Goal: Task Accomplishment & Management: Manage account settings

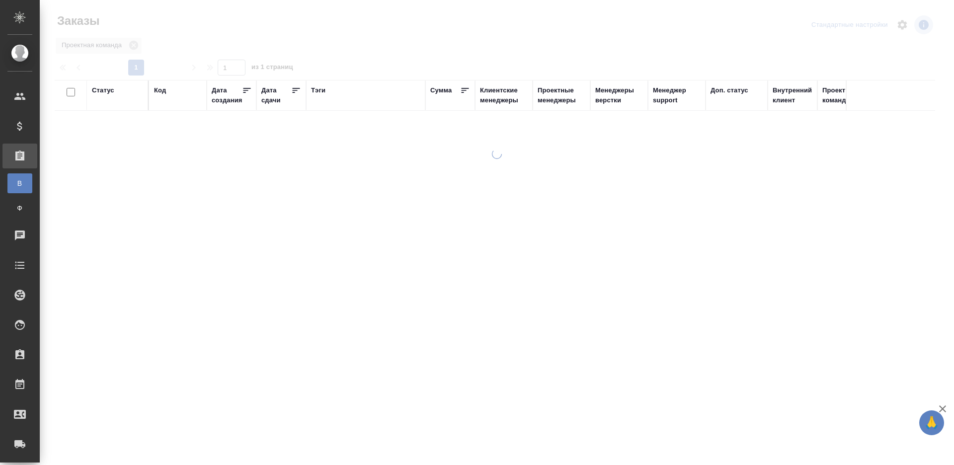
click at [316, 88] on div "Тэги" at bounding box center [318, 90] width 14 height 10
click at [127, 125] on div at bounding box center [117, 123] width 51 height 14
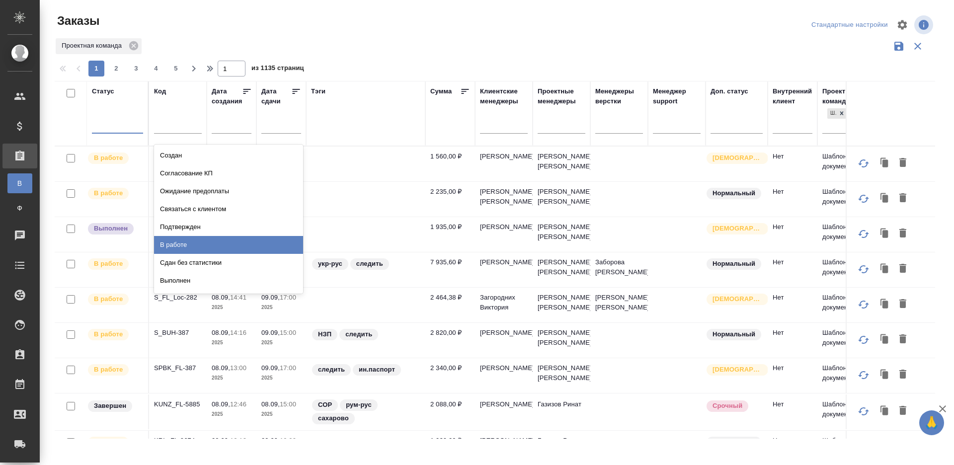
click at [184, 249] on div "В работе" at bounding box center [228, 245] width 149 height 18
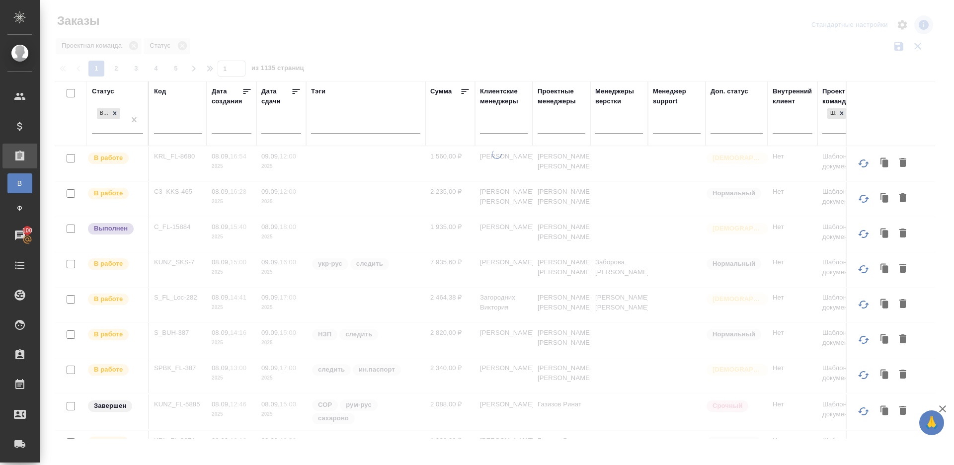
click at [297, 90] on icon at bounding box center [296, 91] width 10 height 10
click at [401, 56] on div at bounding box center [499, 58] width 888 height 5
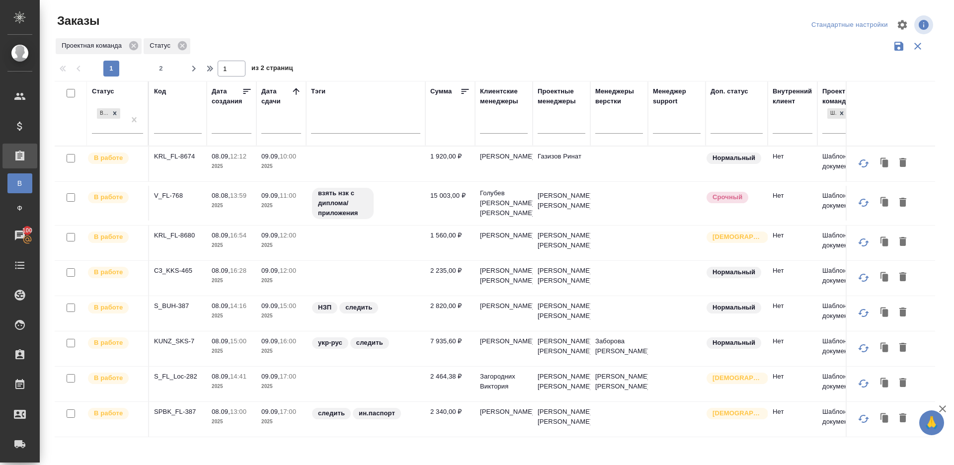
click at [454, 35] on div at bounding box center [499, 25] width 296 height 24
click at [177, 158] on p "KRL_FL-8674" at bounding box center [178, 157] width 48 height 10
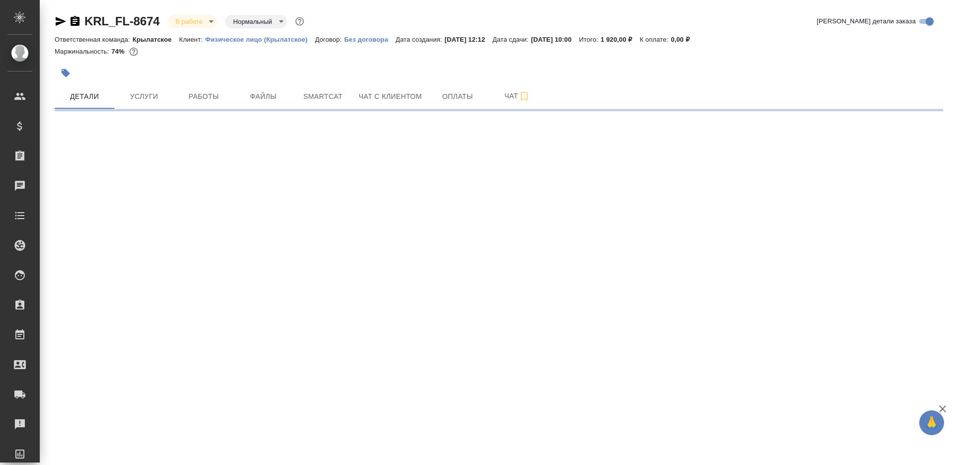
select select "RU"
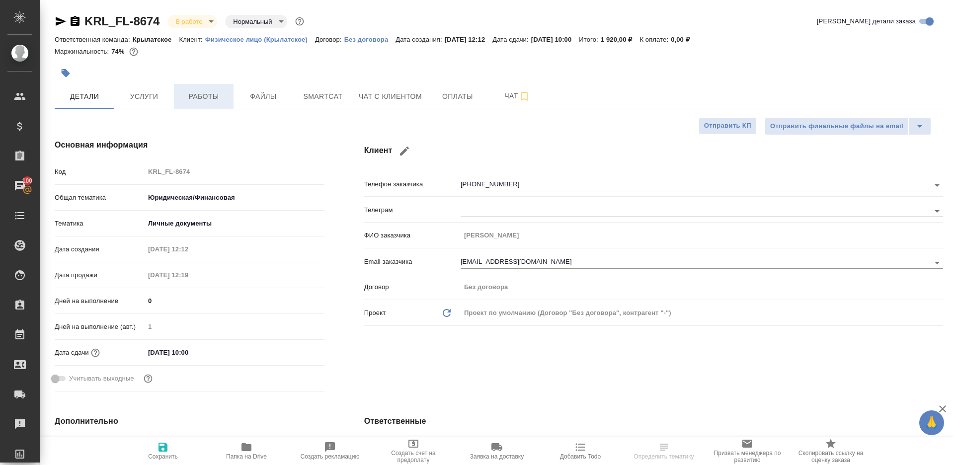
click at [199, 93] on span "Работы" at bounding box center [204, 96] width 48 height 12
type textarea "x"
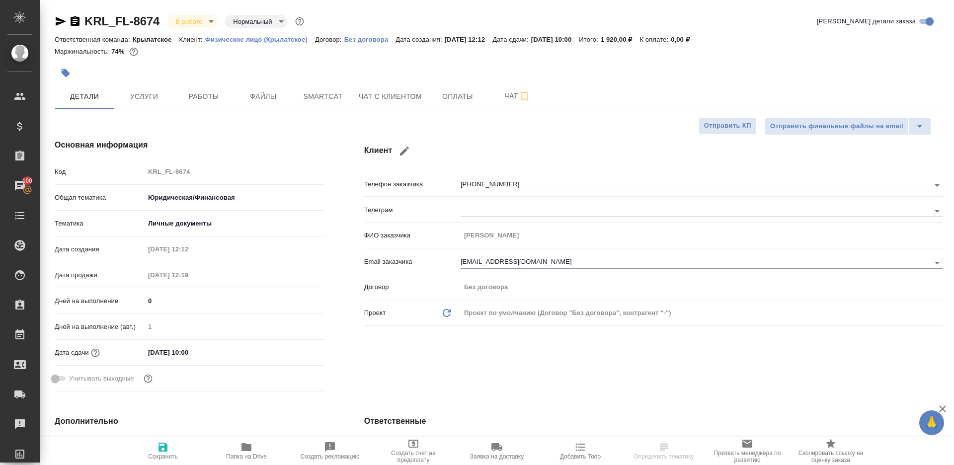
type textarea "x"
